Goal: Task Accomplishment & Management: Manage account settings

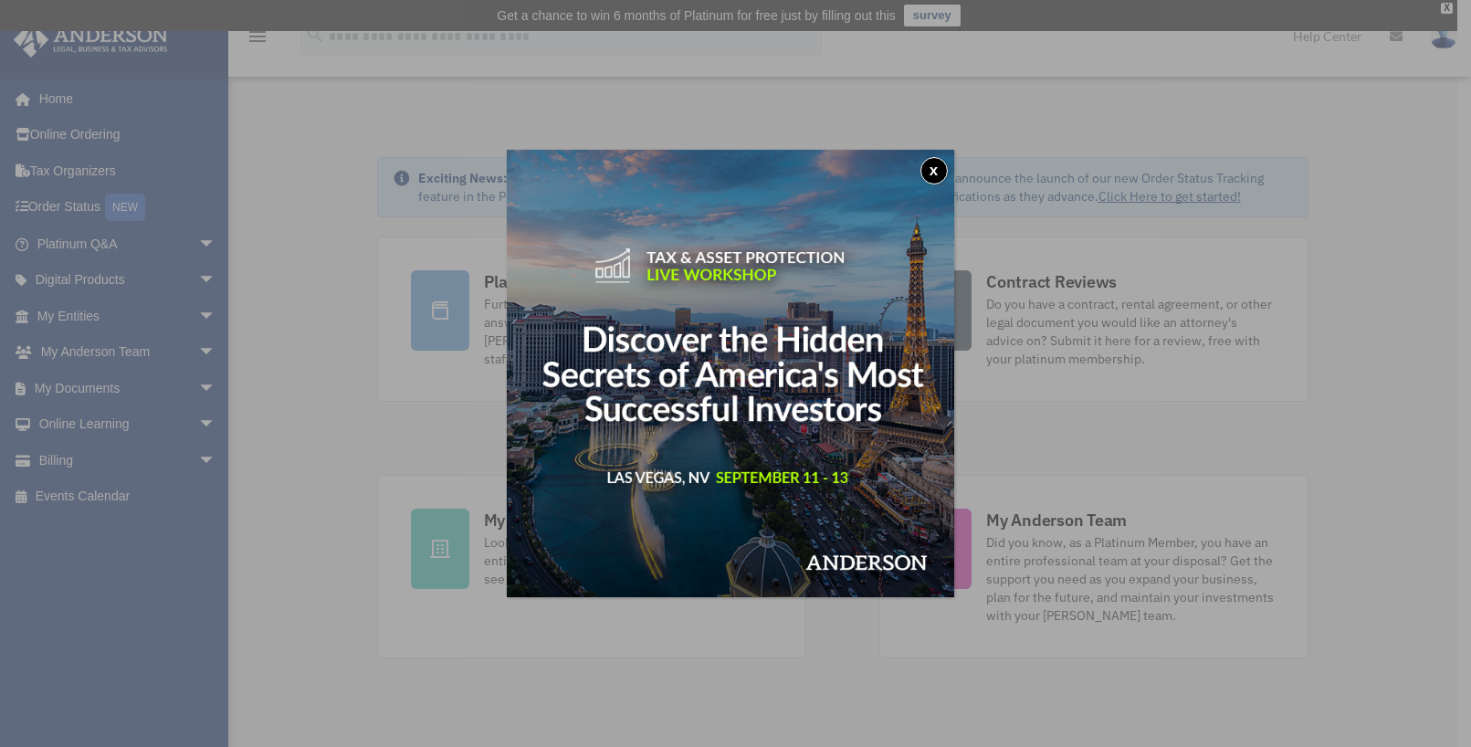
click at [937, 170] on button "x" at bounding box center [934, 170] width 27 height 27
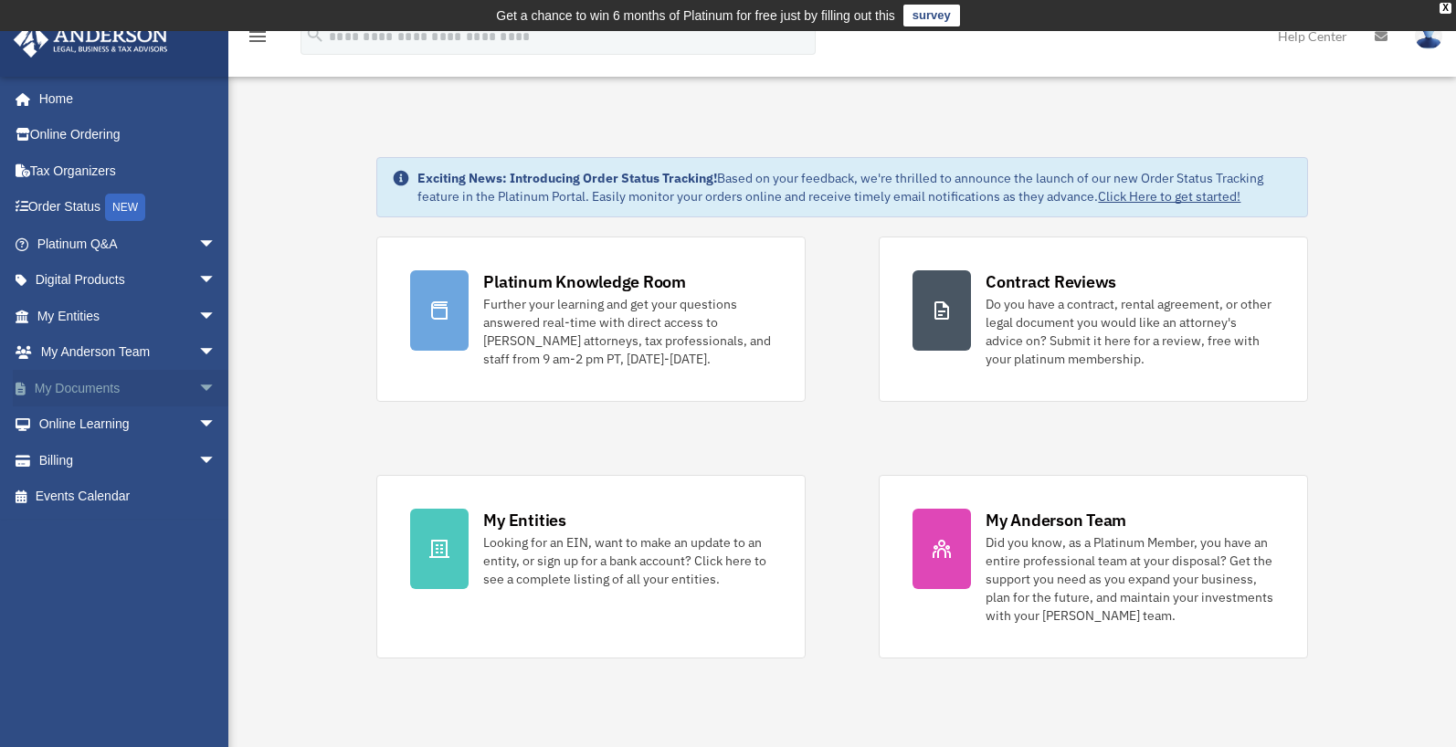
click at [97, 388] on link "My Documents arrow_drop_down" at bounding box center [128, 388] width 231 height 37
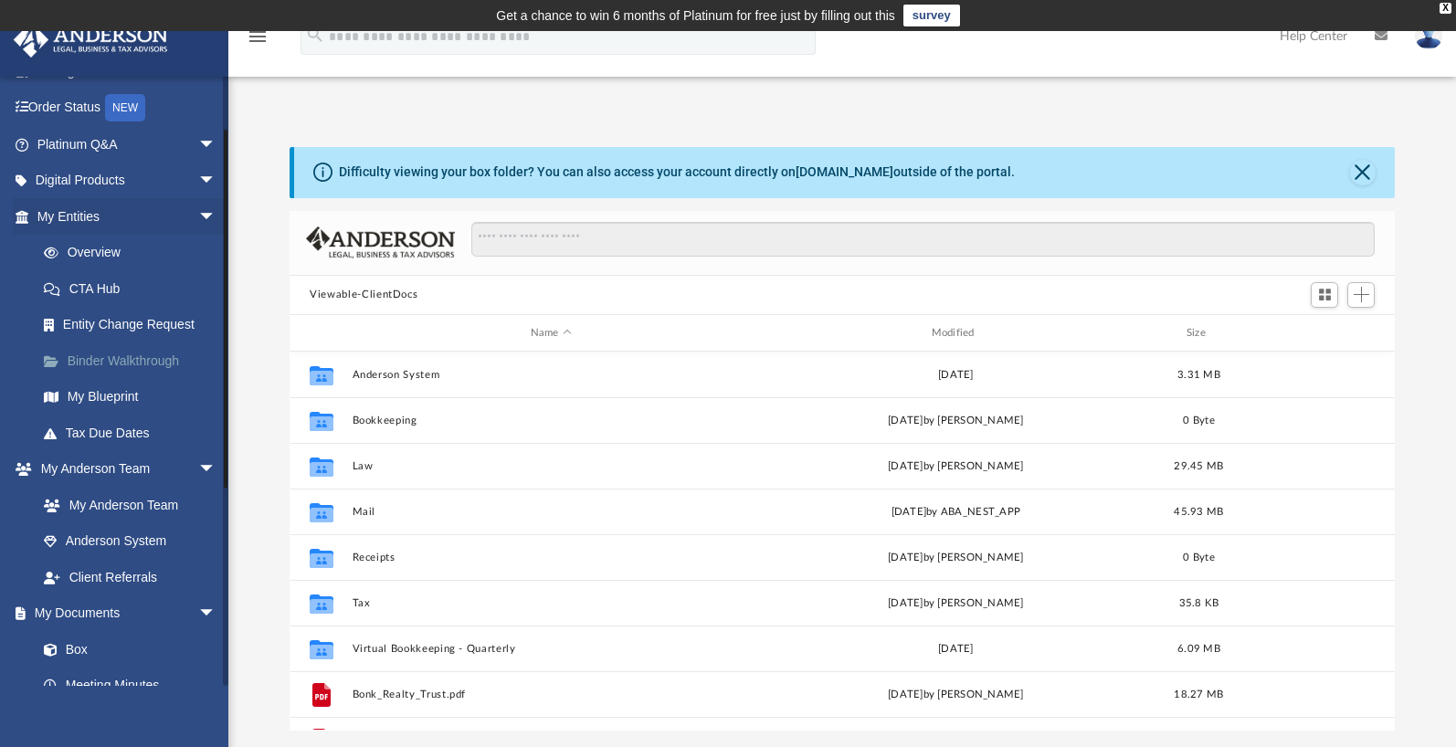
scroll to position [175, 0]
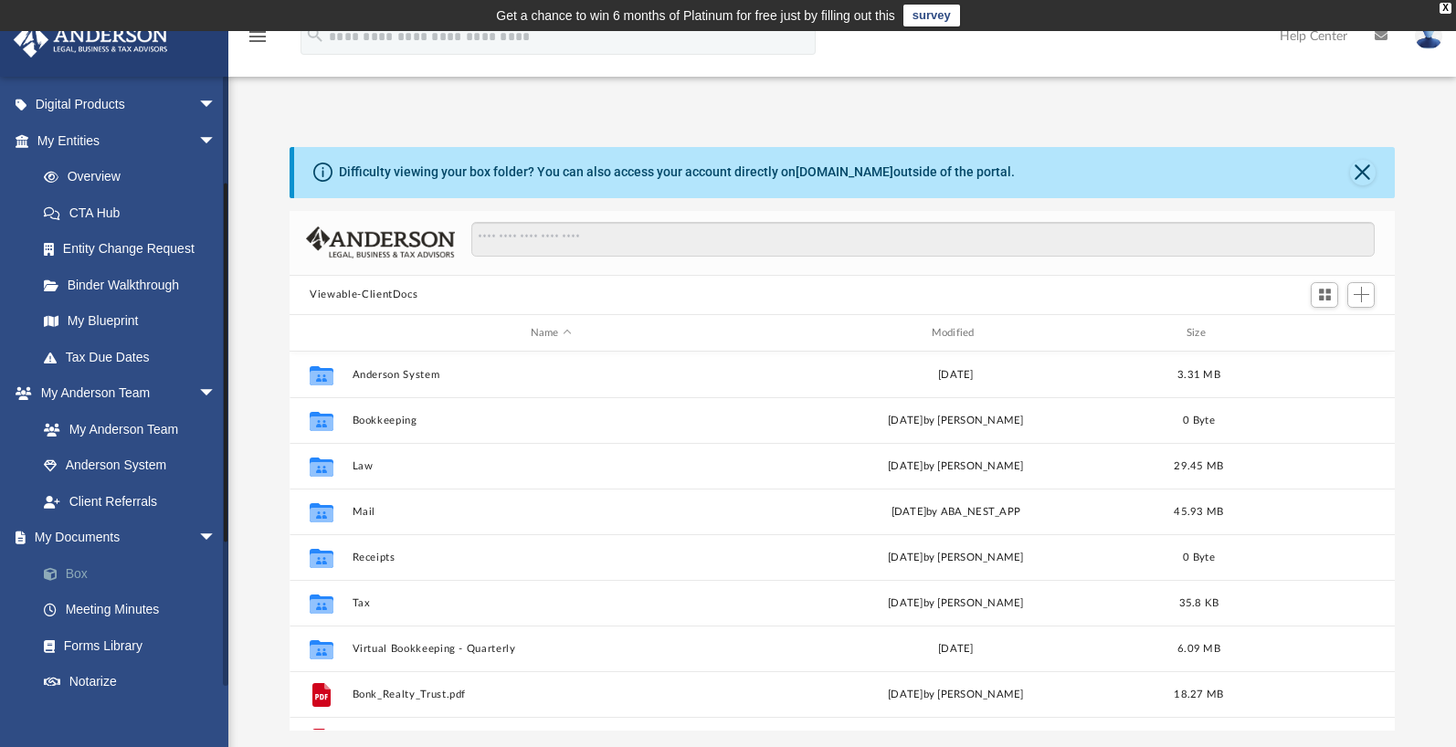
click at [74, 572] on link "Box" at bounding box center [135, 573] width 218 height 37
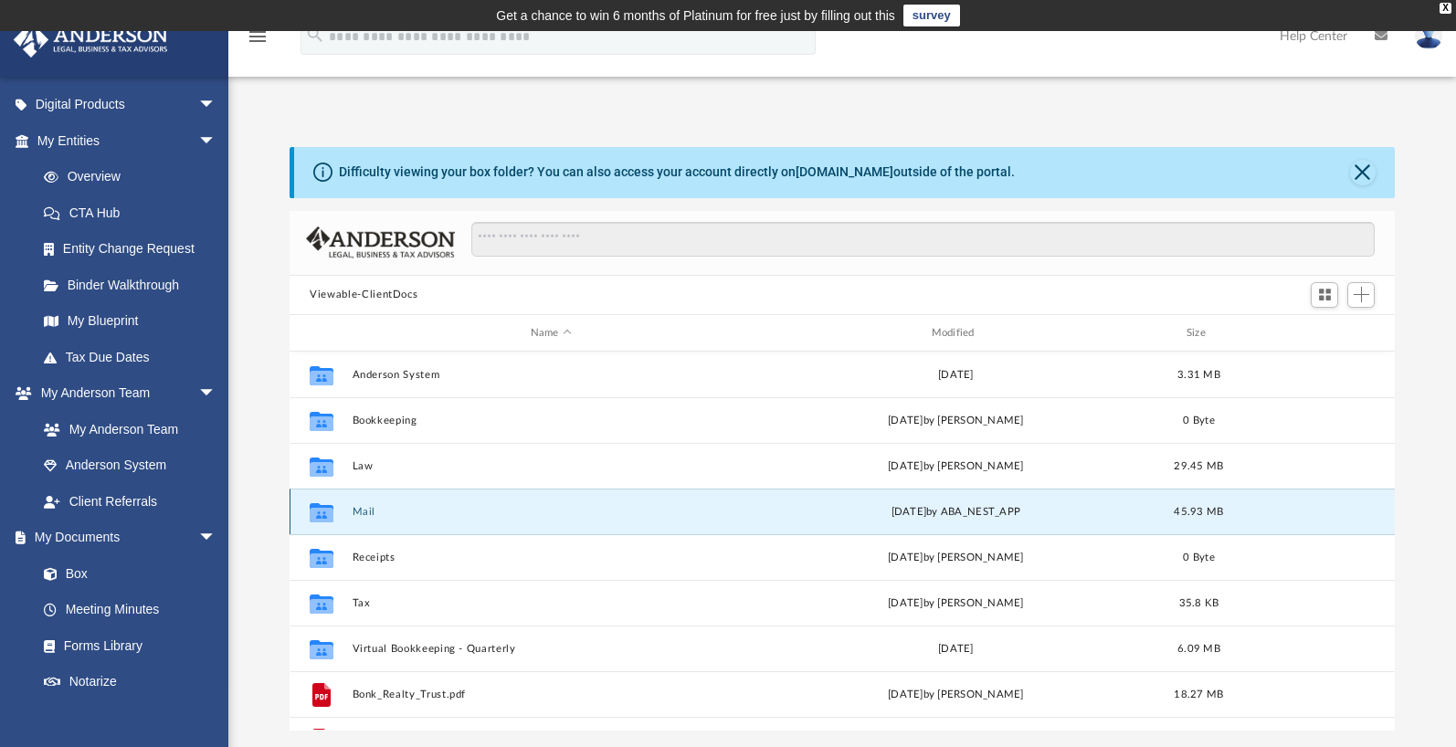
click at [402, 515] on button "Mail" at bounding box center [550, 512] width 397 height 12
click at [323, 511] on icon "grid" at bounding box center [322, 515] width 24 height 15
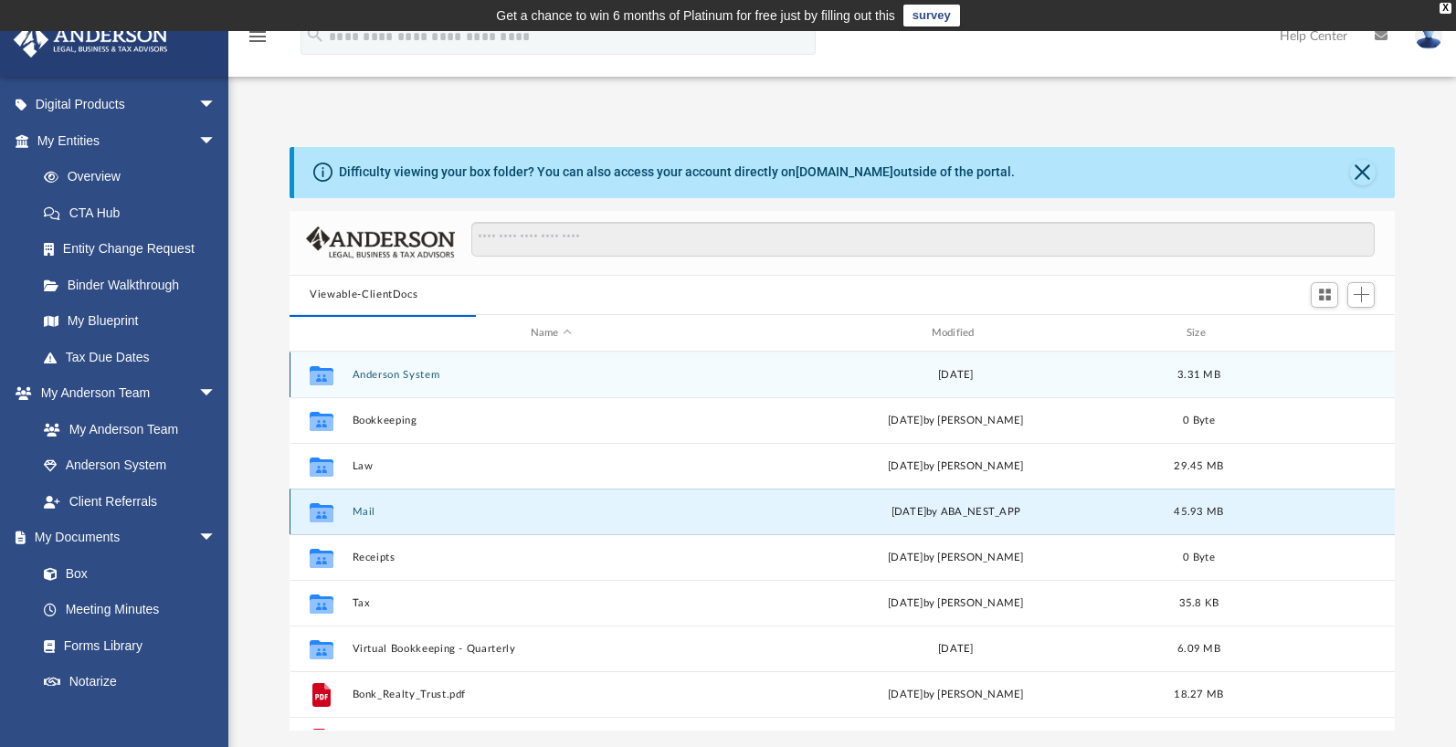
scroll to position [16, 16]
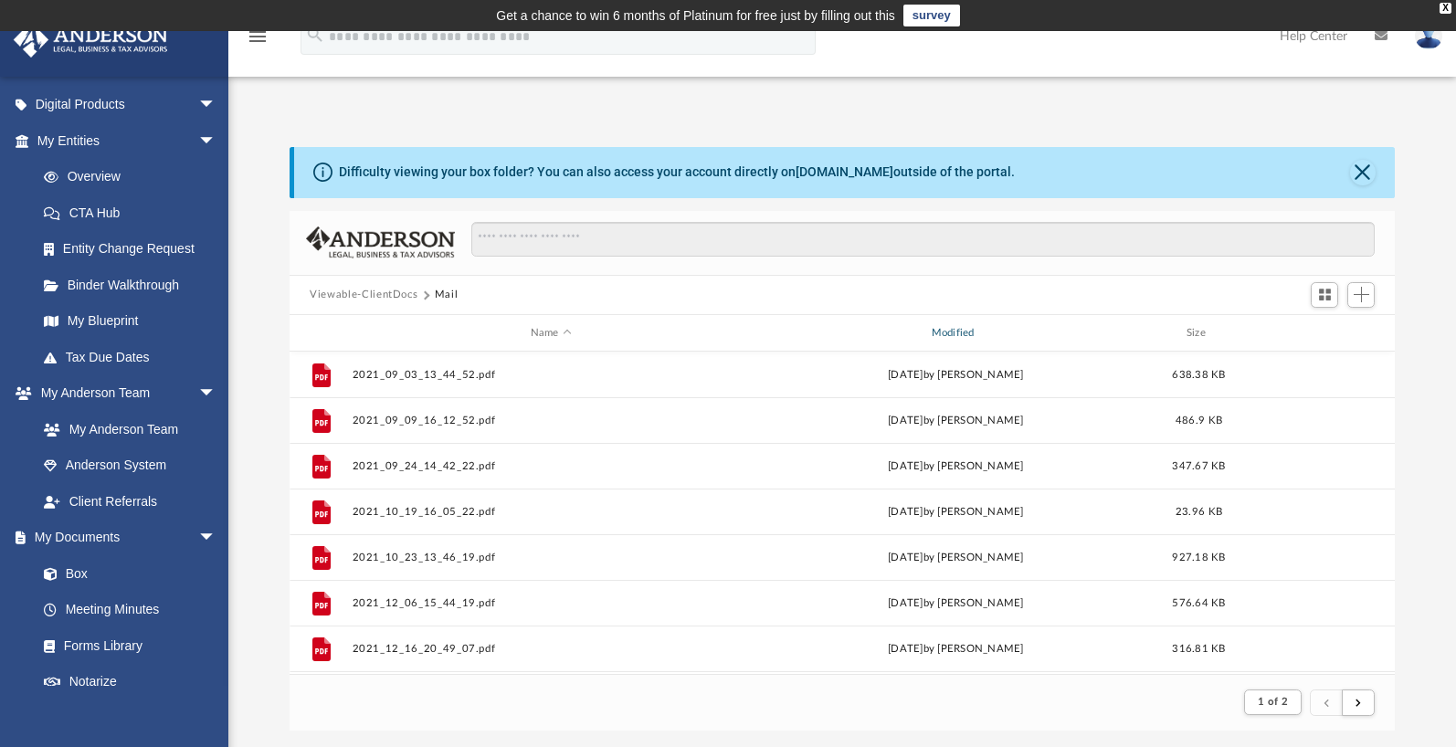
click at [952, 329] on div "Modified" at bounding box center [955, 333] width 397 height 16
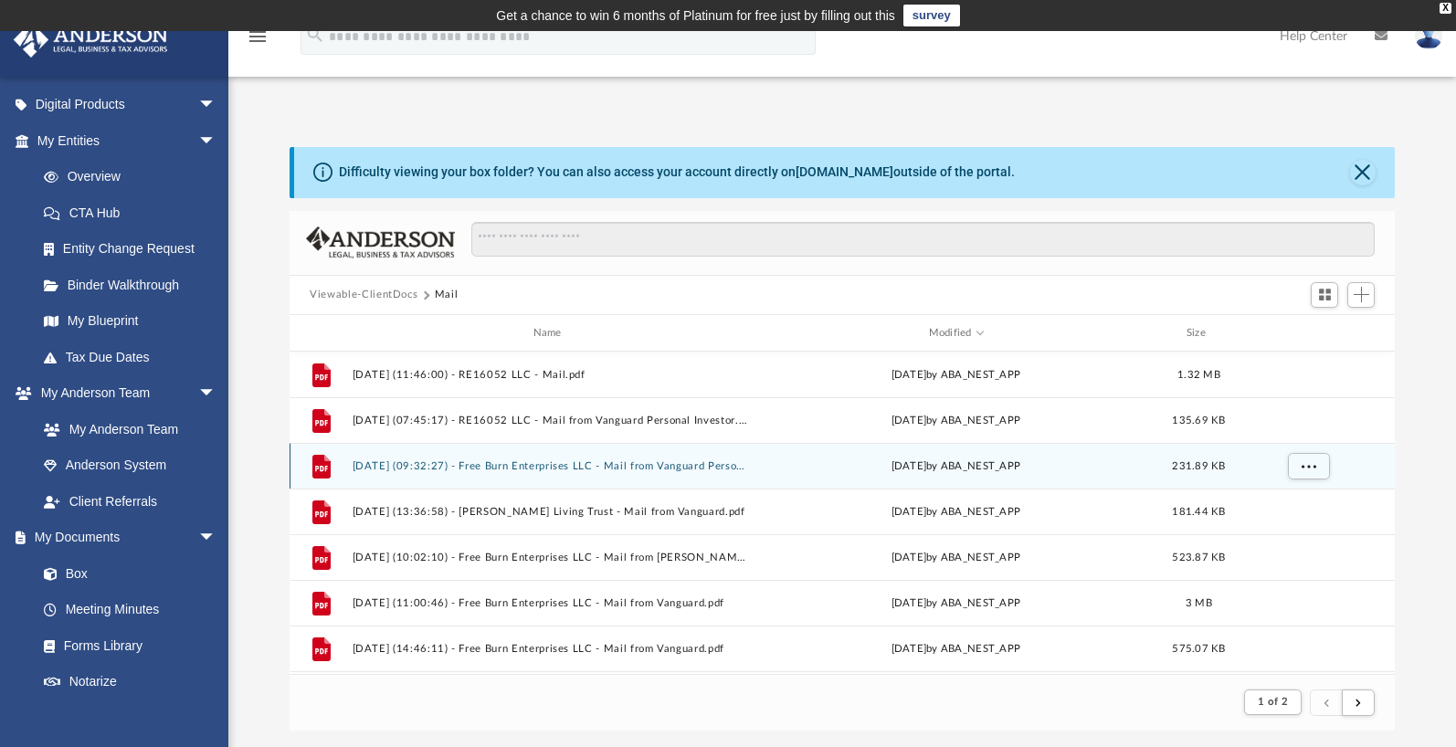
click at [499, 466] on button "2025.07.29 (09:32:27) - Free Burn Enterprises LLC - Mail from Vanguard Personal…" at bounding box center [550, 466] width 397 height 12
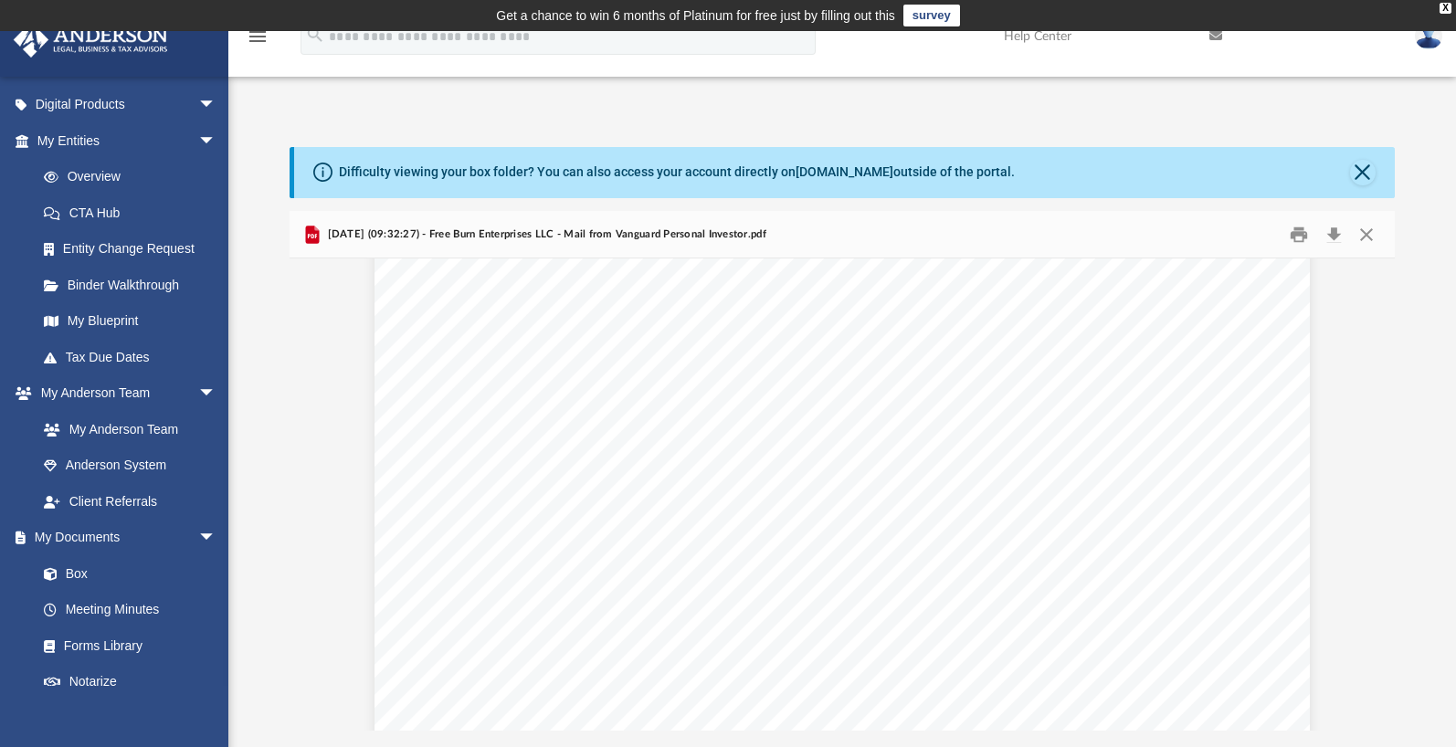
scroll to position [285, 0]
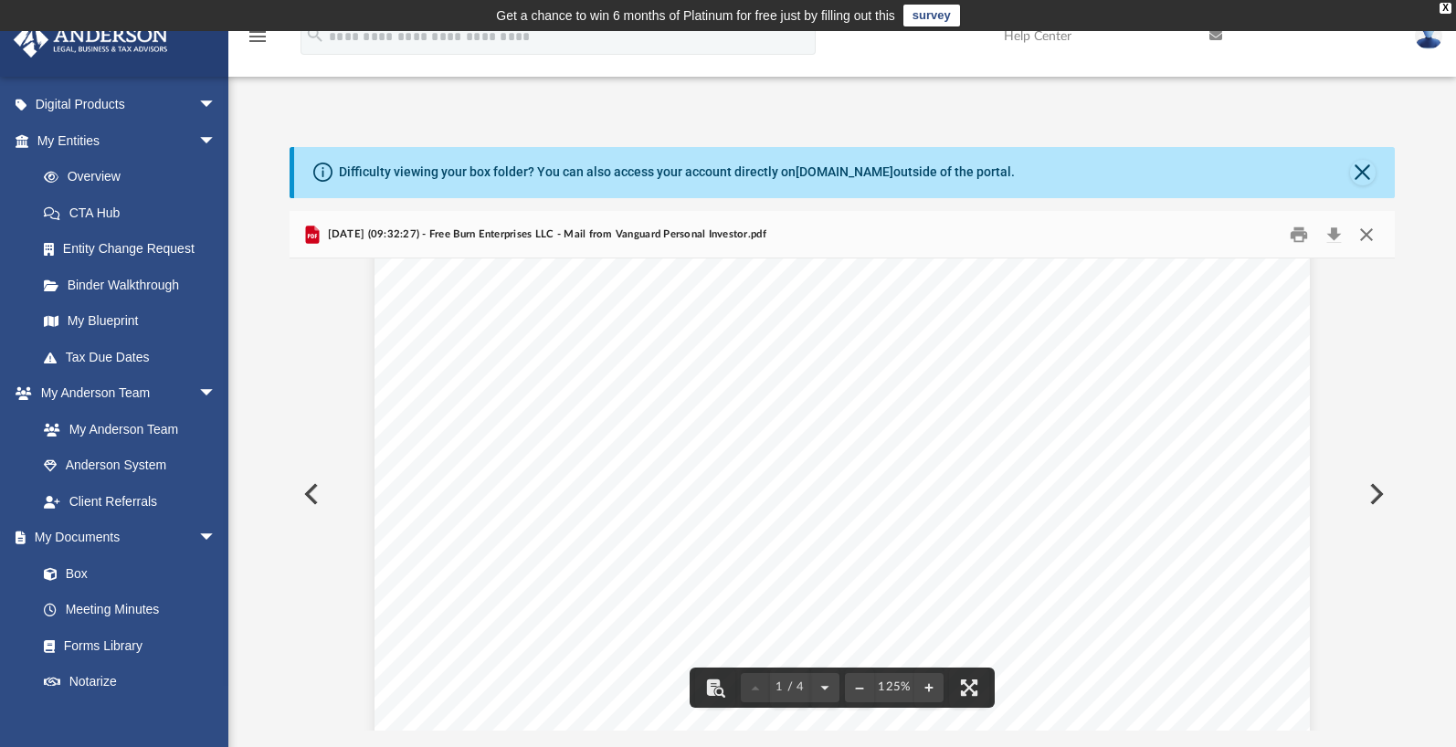
click at [1363, 231] on button "Close" at bounding box center [1365, 234] width 33 height 28
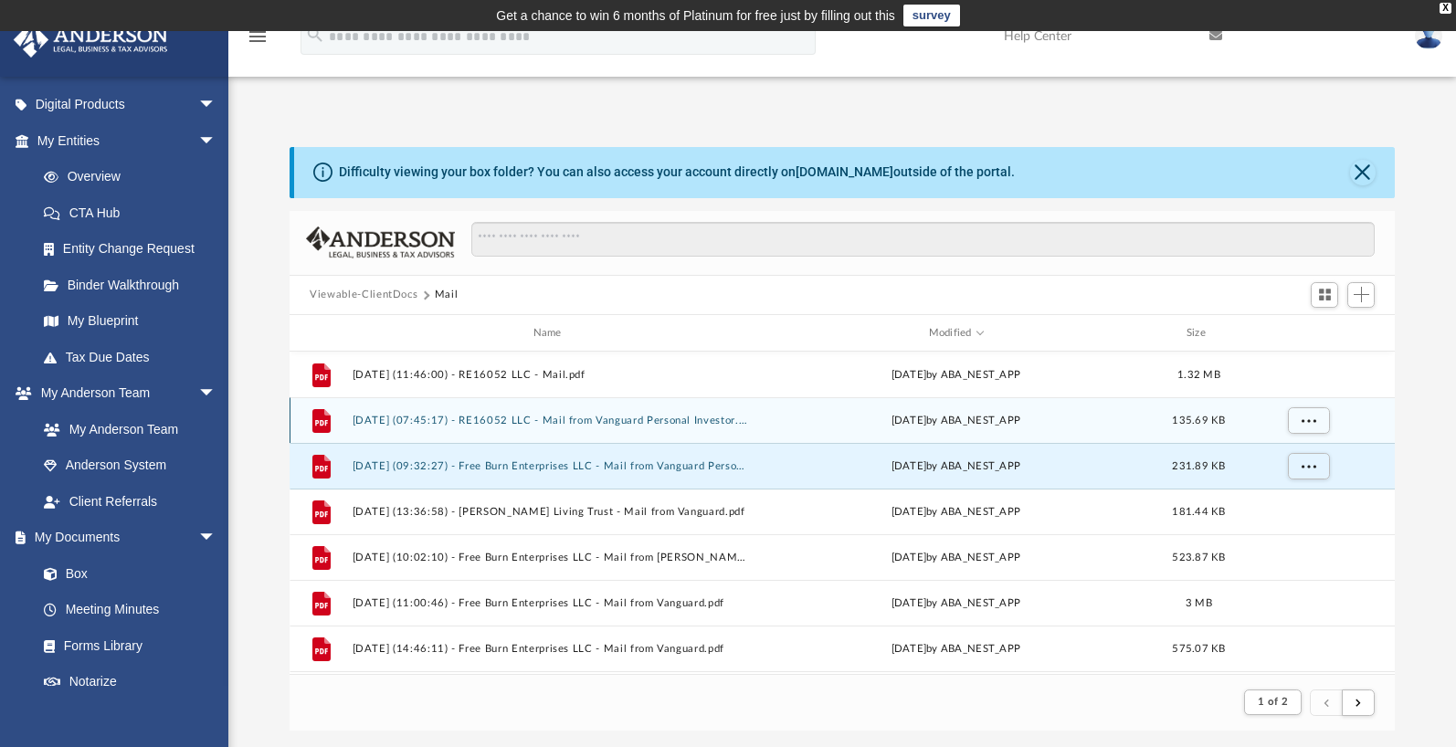
click at [667, 421] on button "2025.08.05 (07:45:17) - RE16052 LLC - Mail from Vanguard Personal Investor.pdf" at bounding box center [550, 421] width 397 height 12
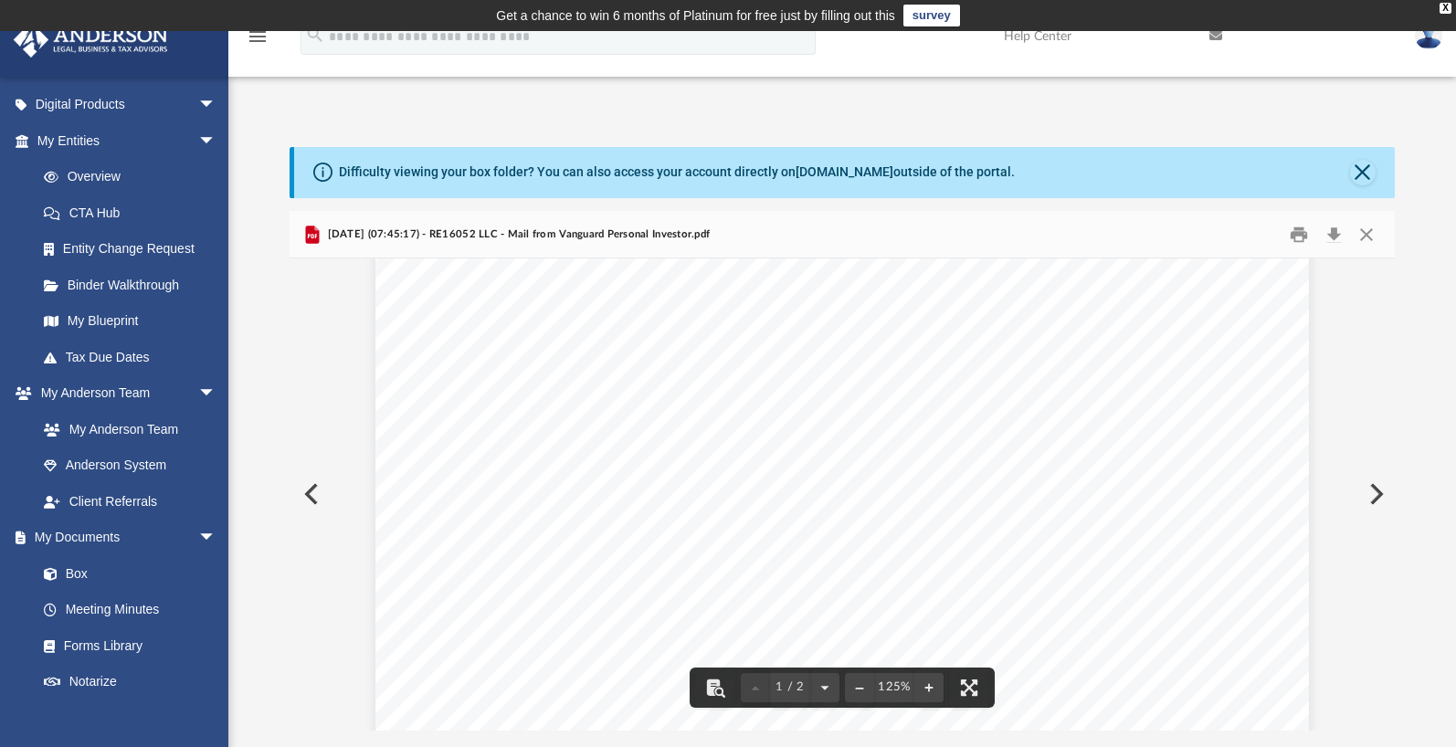
scroll to position [0, 0]
click at [1368, 230] on button "Close" at bounding box center [1365, 234] width 33 height 28
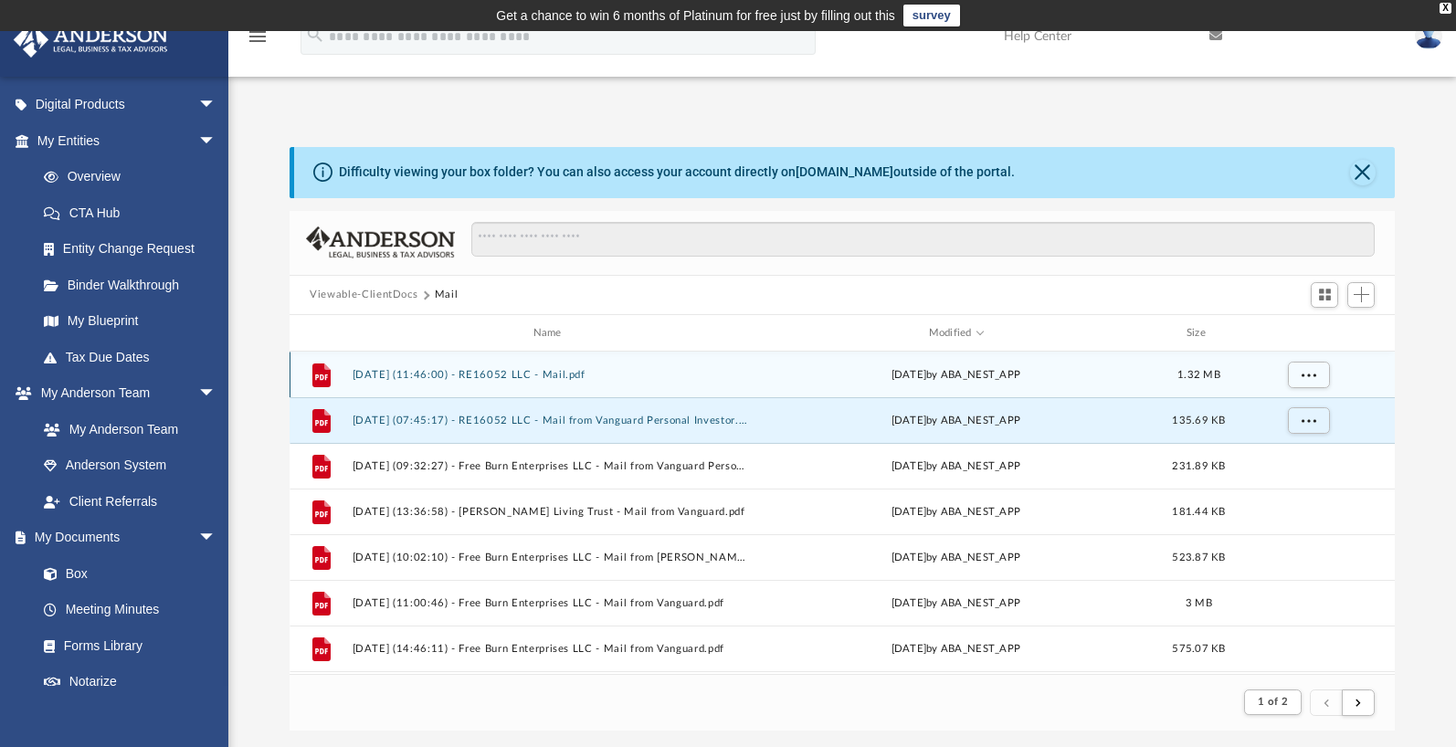
click at [730, 371] on button "2025.08.19 (11:46:00) - RE16052 LLC - Mail.pdf" at bounding box center [550, 375] width 397 height 12
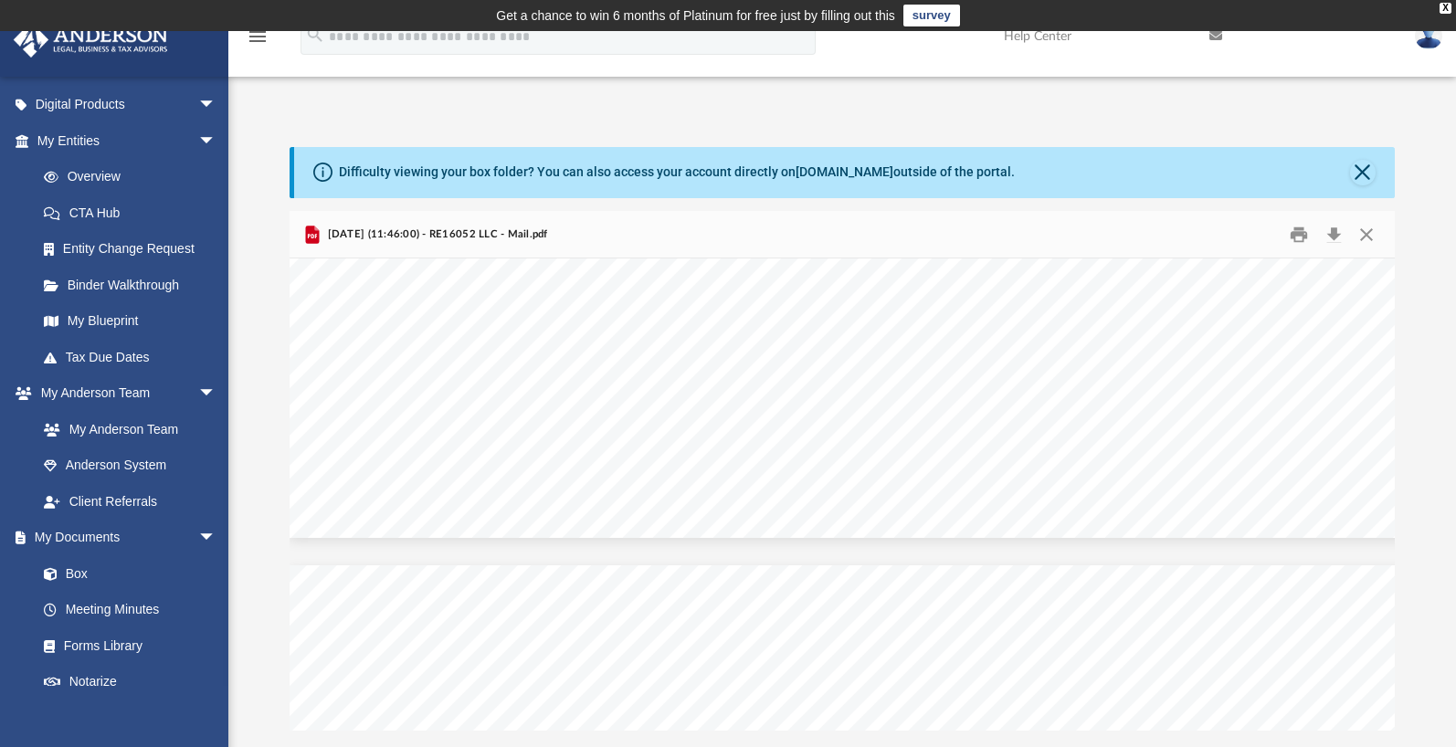
scroll to position [3510, 0]
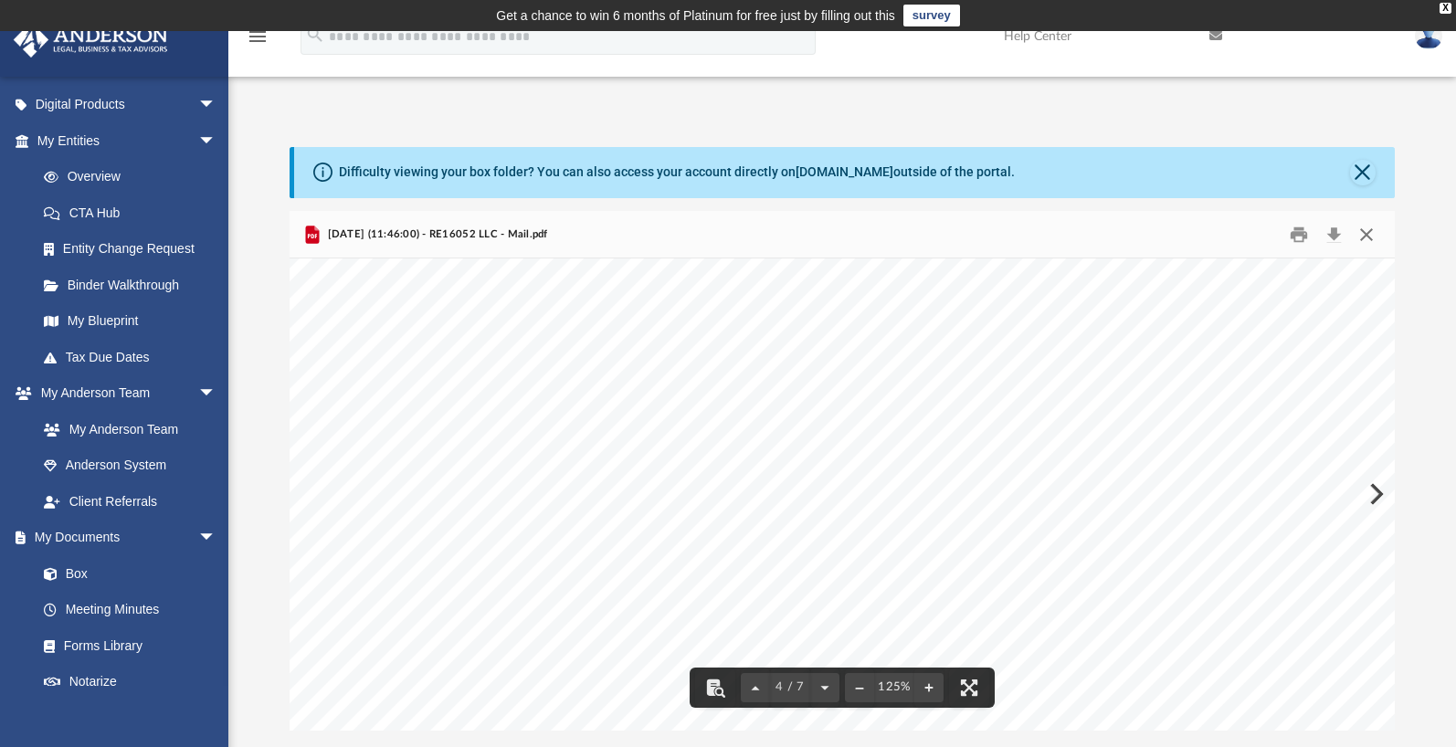
click at [1367, 237] on button "Close" at bounding box center [1365, 234] width 33 height 28
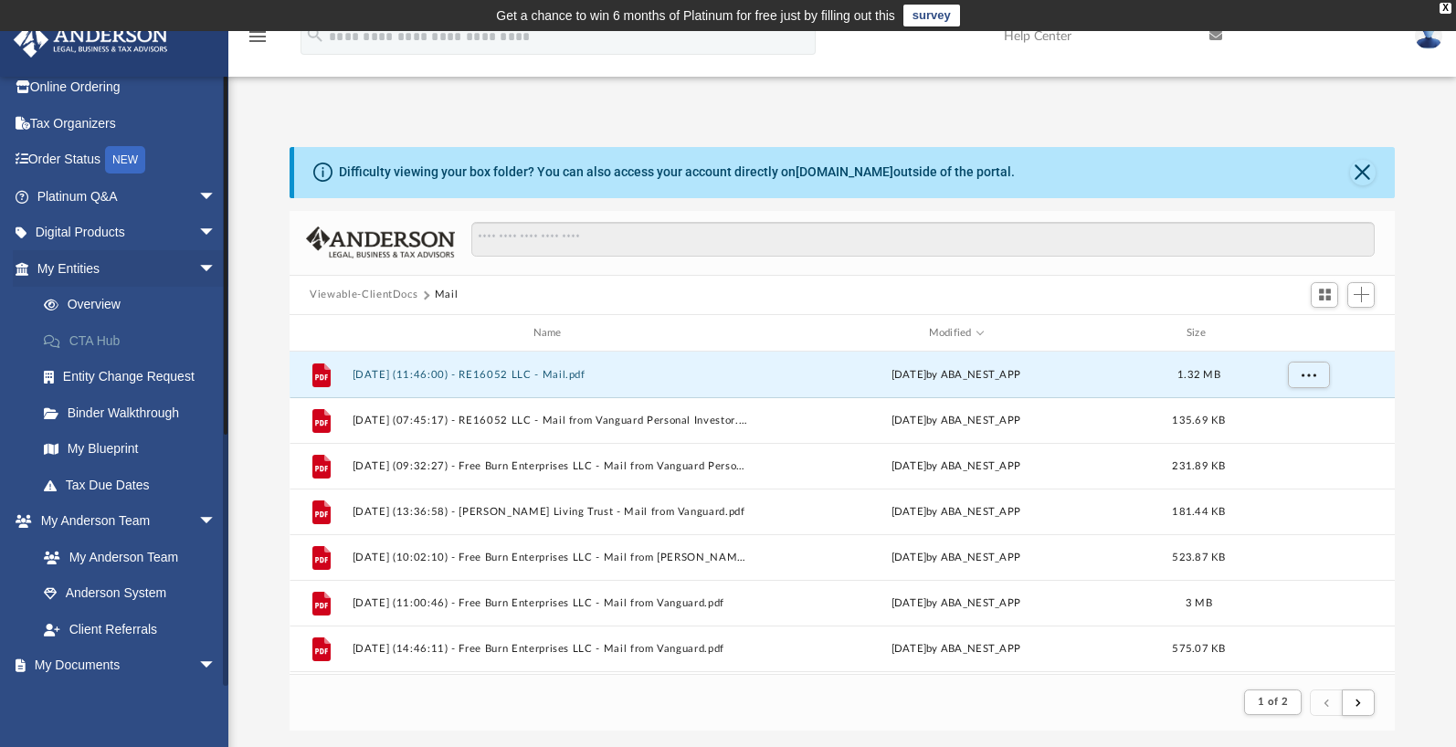
scroll to position [0, 0]
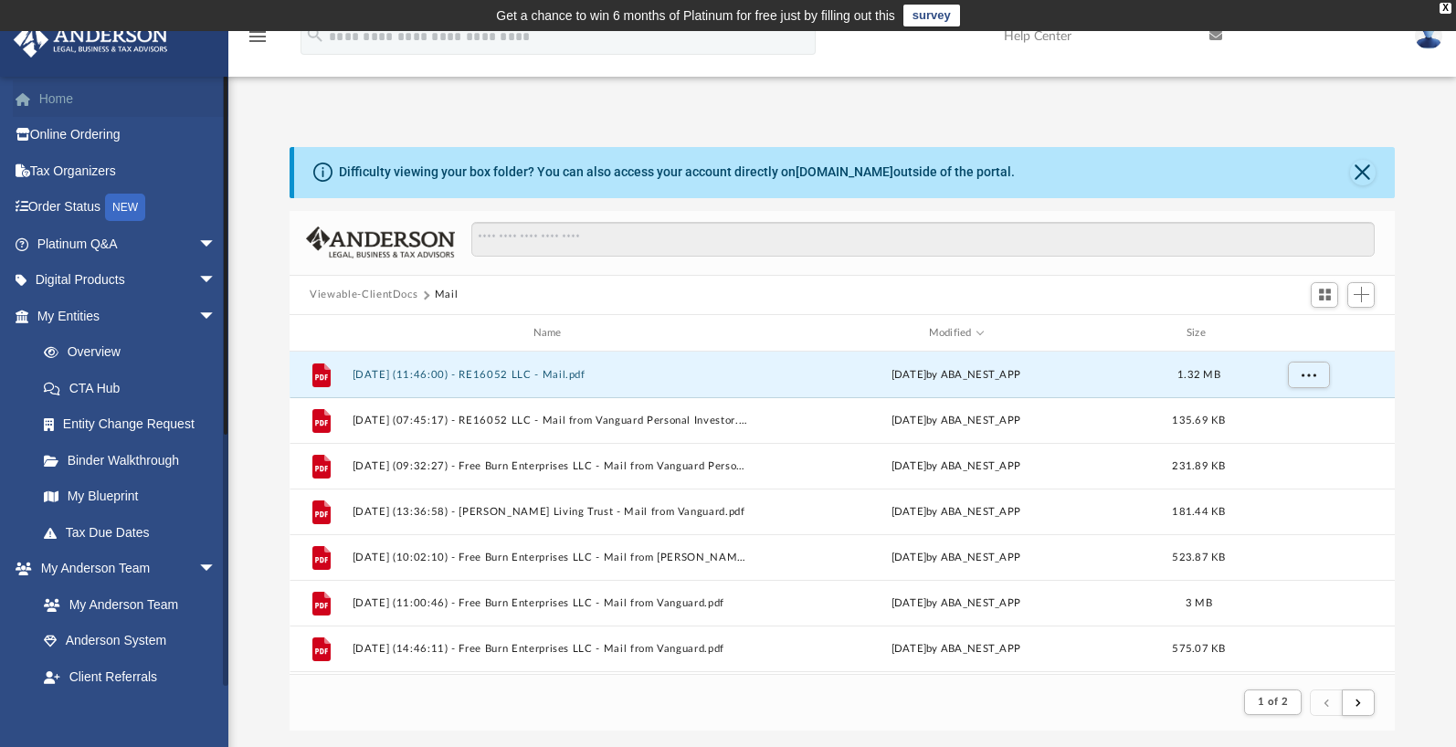
click at [56, 98] on link "Home" at bounding box center [128, 98] width 231 height 37
